Goal: Task Accomplishment & Management: Use online tool/utility

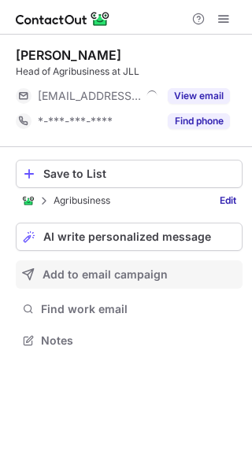
scroll to position [7, 8]
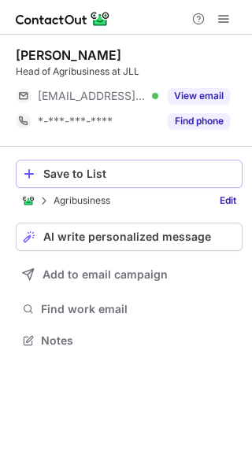
click at [72, 173] on div "Save to List" at bounding box center [139, 173] width 192 height 13
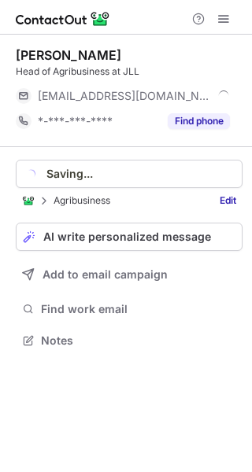
scroll to position [354, 252]
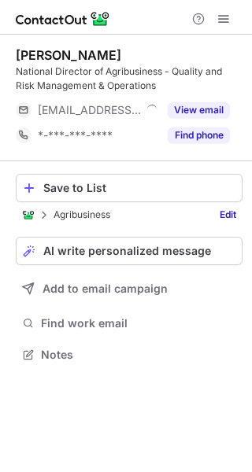
scroll to position [343, 252]
click at [70, 187] on div "Save to List" at bounding box center [139, 188] width 192 height 13
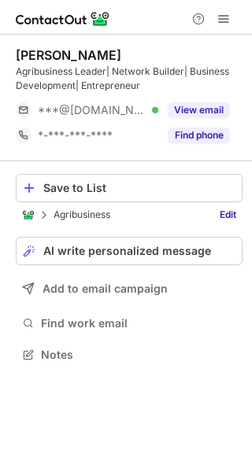
scroll to position [343, 252]
click at [79, 190] on div "Save to List" at bounding box center [139, 188] width 192 height 13
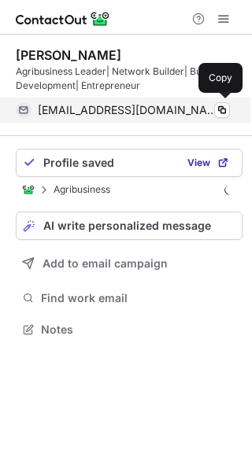
scroll to position [318, 252]
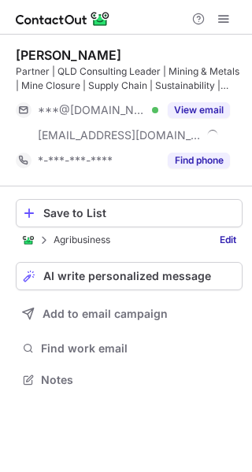
scroll to position [368, 252]
click at [86, 215] on div "Save to List" at bounding box center [139, 213] width 192 height 13
